Goal: Navigation & Orientation: Find specific page/section

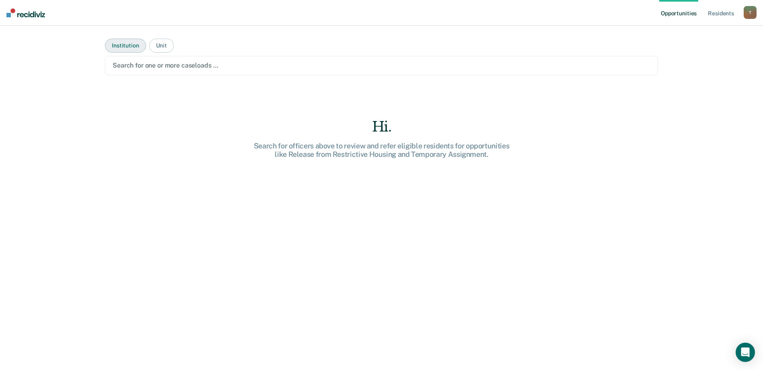
click at [128, 45] on button "Institution" at bounding box center [125, 46] width 41 height 14
click at [130, 64] on div at bounding box center [381, 65] width 537 height 9
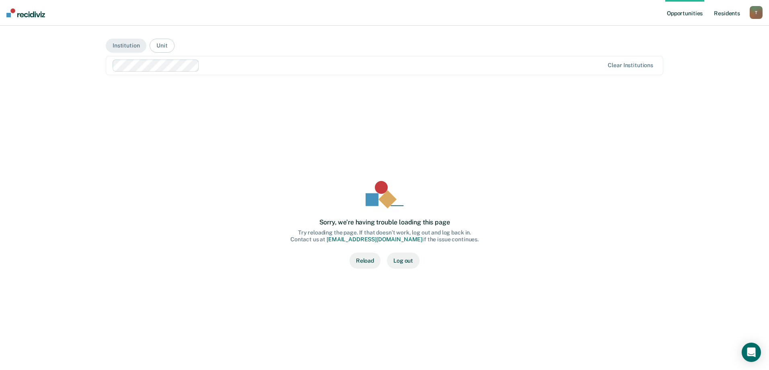
click at [722, 13] on link "Resident s" at bounding box center [726, 13] width 29 height 26
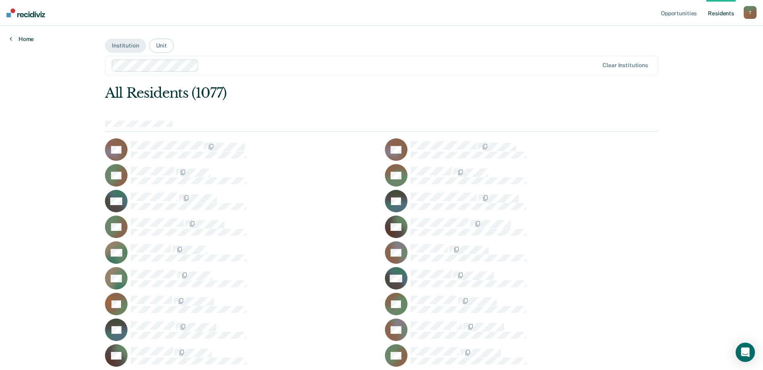
click at [23, 39] on link "Home" at bounding box center [22, 38] width 24 height 7
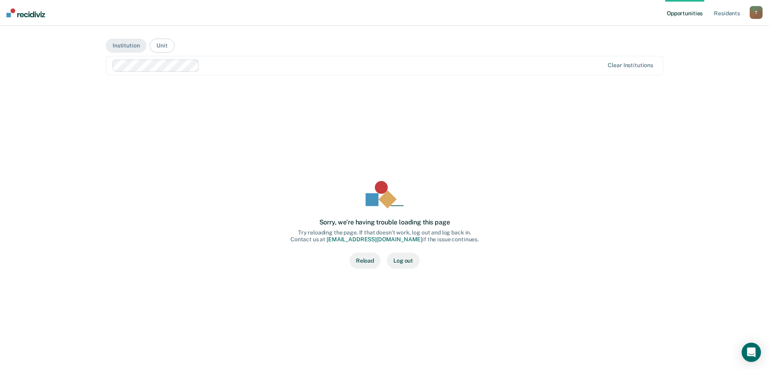
click at [406, 260] on button "Log out" at bounding box center [403, 260] width 33 height 16
